Goal: Task Accomplishment & Management: Manage account settings

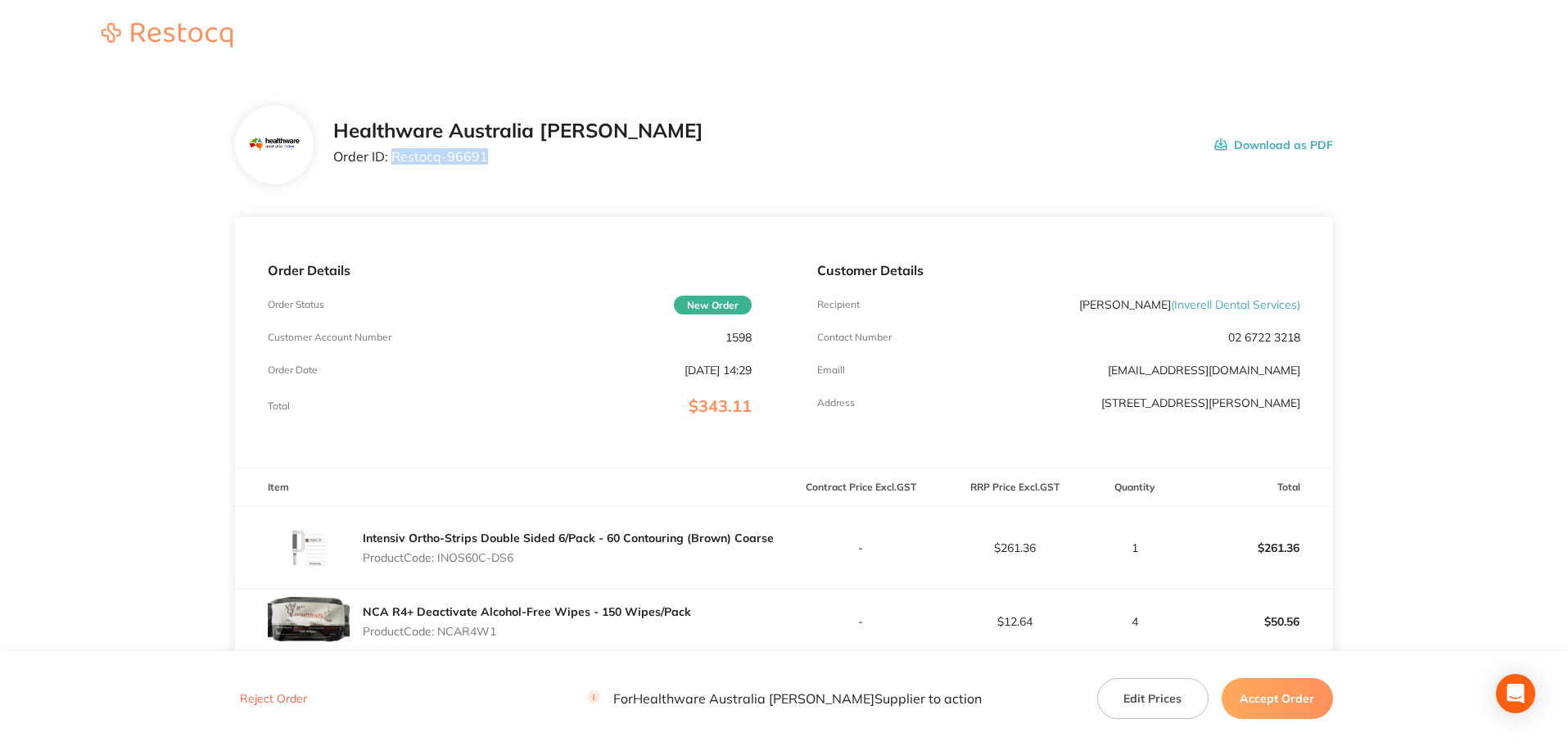
drag, startPoint x: 486, startPoint y: 164, endPoint x: 393, endPoint y: 174, distance: 93.5
click at [393, 174] on div "Healthware Australia [PERSON_NAME] Order ID: Restocq- 96691 Download as PDF" at bounding box center [784, 145] width 1098 height 79
copy p "Restocq- 96691"
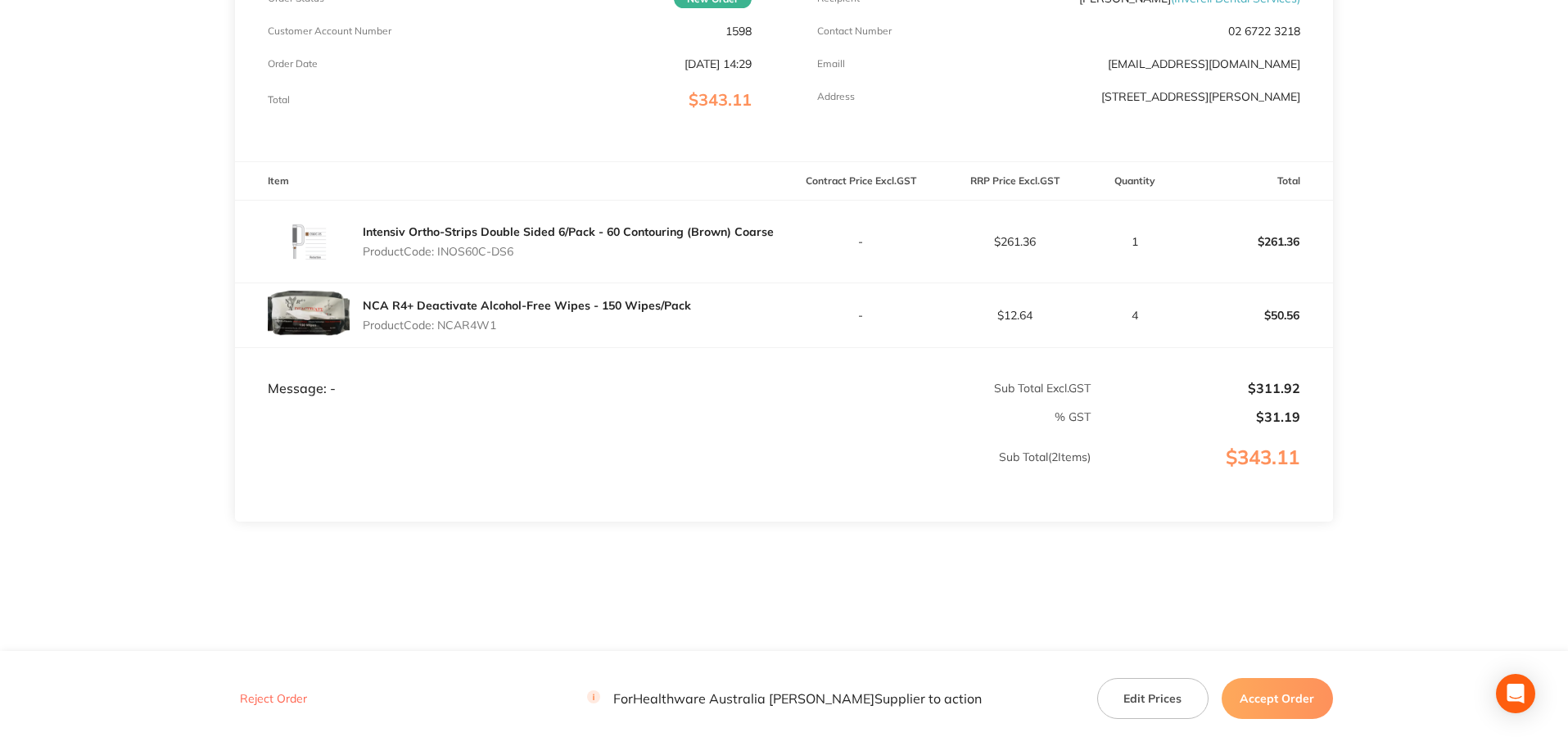
scroll to position [308, 0]
click at [458, 253] on p "Product Code: INOS60C-DS6" at bounding box center [567, 250] width 411 height 13
drag, startPoint x: 516, startPoint y: 255, endPoint x: 440, endPoint y: 269, distance: 77.3
click at [440, 269] on div "Intensiv Ortho-Strips Double Sided 6/Pack - 60 Contouring (Brown) Coarse Produc…" at bounding box center [509, 240] width 549 height 82
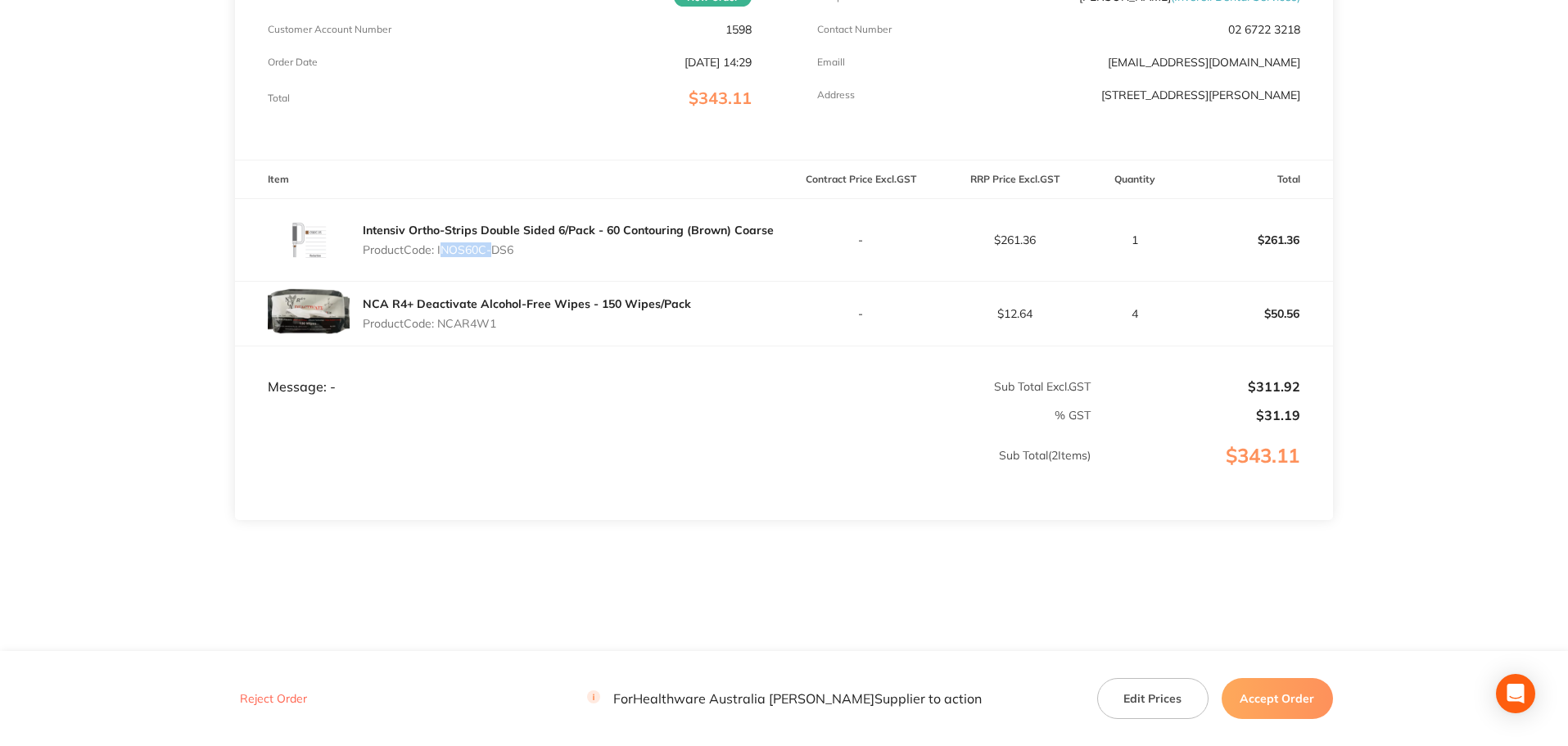
copy p "INOS60C-DS6"
drag, startPoint x: 500, startPoint y: 330, endPoint x: 441, endPoint y: 345, distance: 60.9
click at [441, 345] on td "NCA R4+ Deactivate Alcohol-Free Wipes - 150 Wipes/Pack Product Code: NCAR4W1" at bounding box center [509, 314] width 549 height 65
copy p "NCAR4W1"
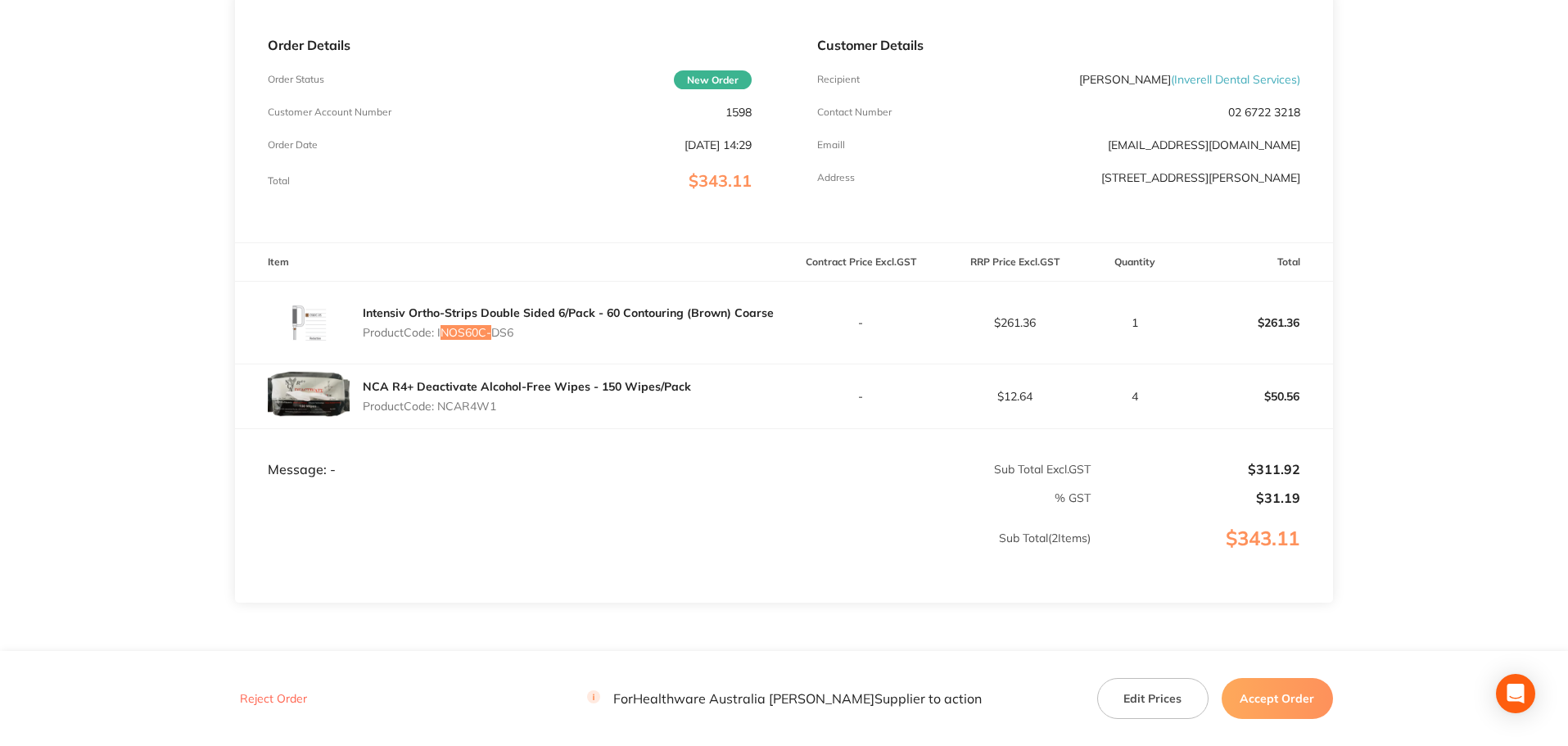
scroll to position [226, 0]
click at [1280, 696] on button "Accept Order" at bounding box center [1277, 699] width 111 height 41
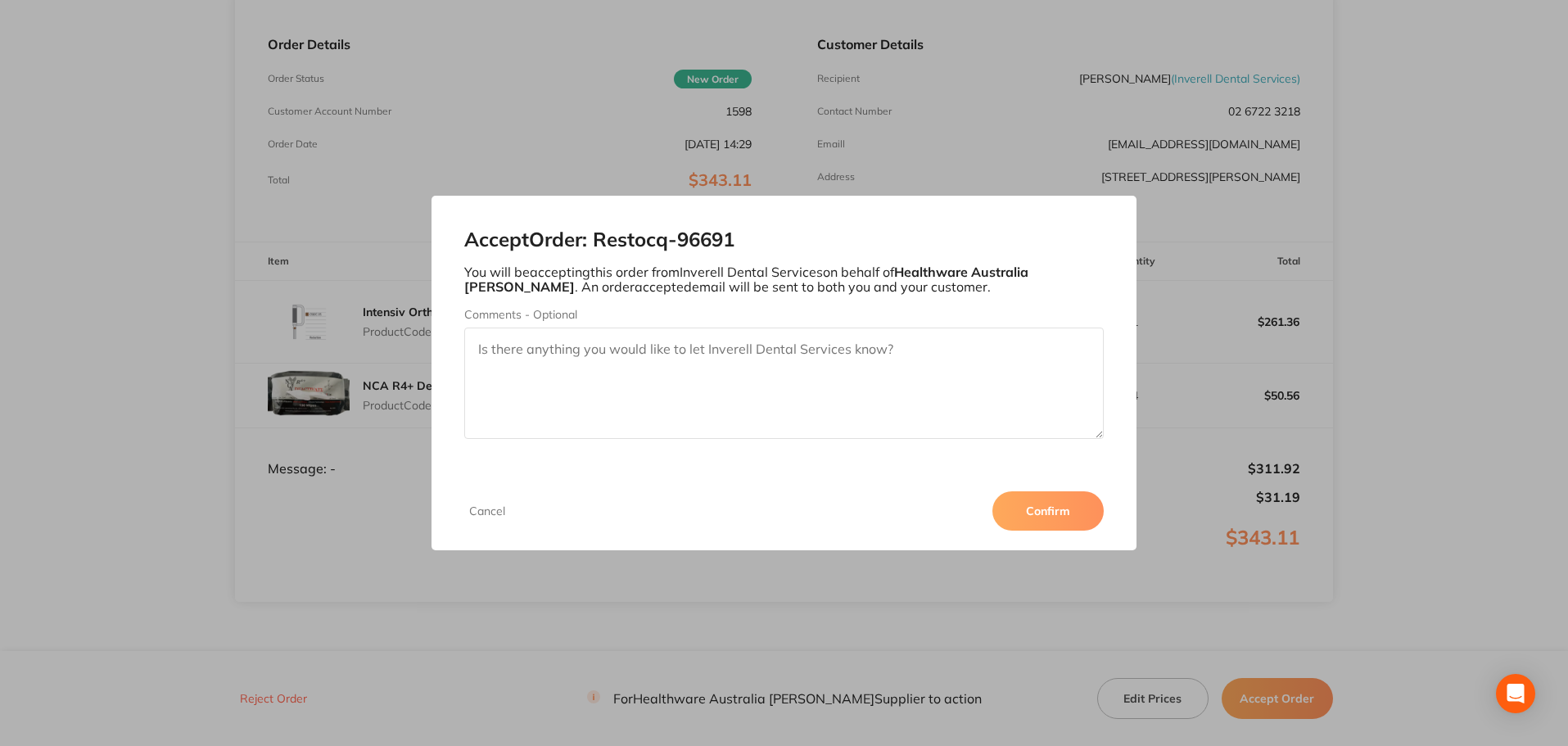
click at [1073, 518] on button "Confirm" at bounding box center [1048, 511] width 111 height 39
